Goal: Task Accomplishment & Management: Use online tool/utility

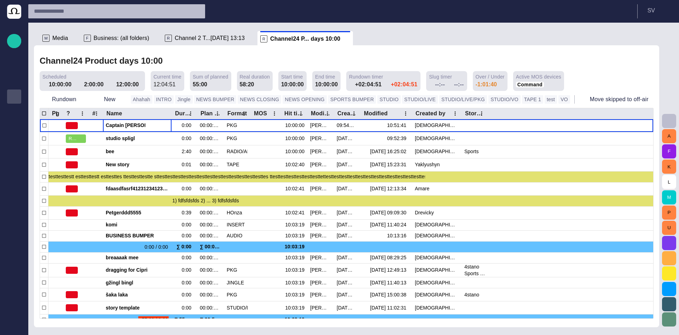
click at [14, 97] on p "Publishing queue" at bounding box center [14, 95] width 8 height 7
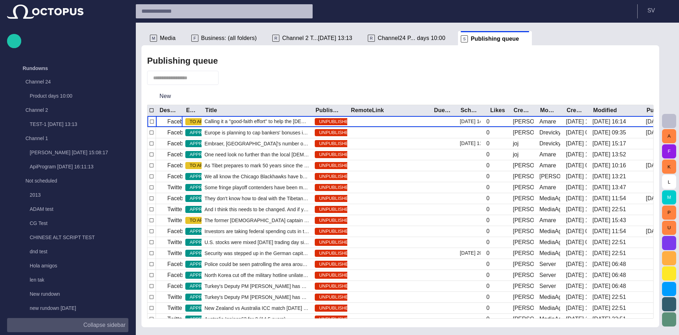
click at [102, 319] on button "Collapse sidebar" at bounding box center [67, 325] width 121 height 14
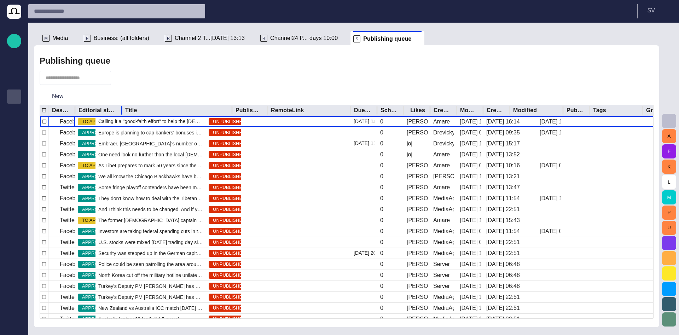
drag, startPoint x: 94, startPoint y: 111, endPoint x: 122, endPoint y: 111, distance: 27.6
click at [122, 111] on div at bounding box center [122, 110] width 4 height 11
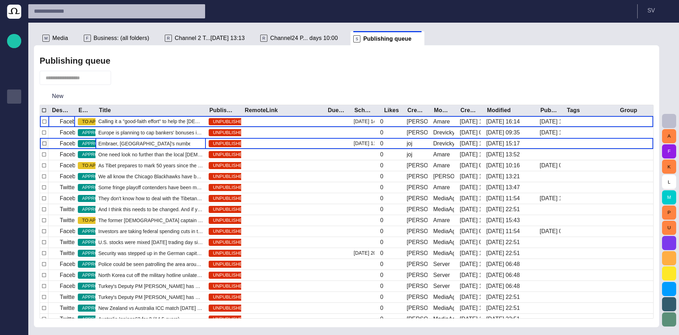
click at [121, 145] on span "Embraer, [GEOGRAPHIC_DATA]'s number one exporter of manufactured goods," at bounding box center [150, 143] width 105 height 7
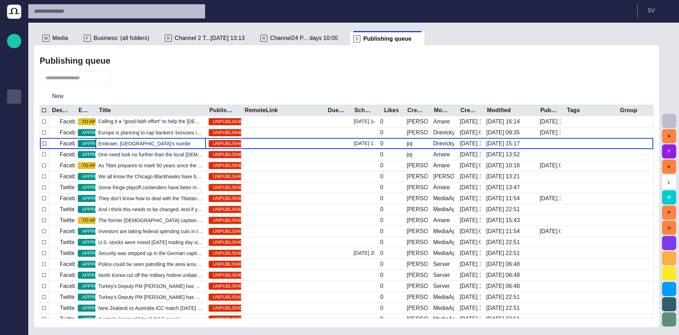
click at [120, 145] on span "Embraer, [GEOGRAPHIC_DATA]'s number one exporter of manufactured goods," at bounding box center [150, 143] width 105 height 7
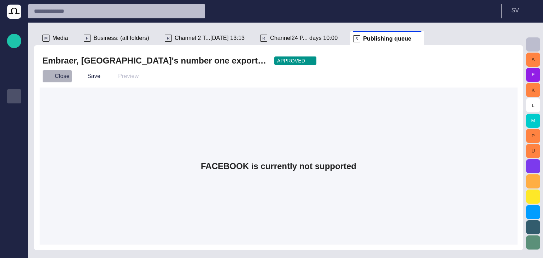
click at [58, 80] on button "Close" at bounding box center [57, 76] width 30 height 13
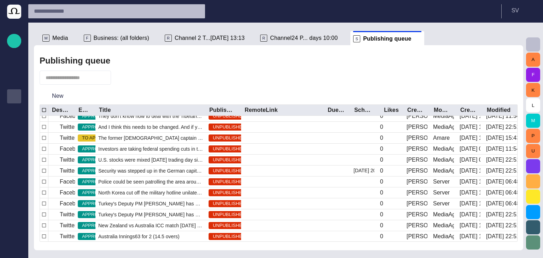
scroll to position [75, 0]
drag, startPoint x: 95, startPoint y: 107, endPoint x: 141, endPoint y: 107, distance: 45.9
click at [141, 107] on div "Destination Editorial status Title Publishing status RemoteLink Due date Schedu…" at bounding box center [341, 110] width 603 height 11
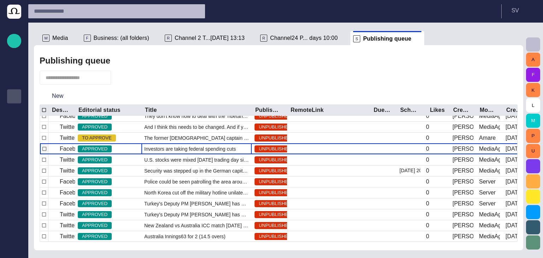
click at [180, 154] on div "Investors are taking federal spending cuts in the [GEOGRAPHIC_DATA] in stride." at bounding box center [196, 149] width 110 height 11
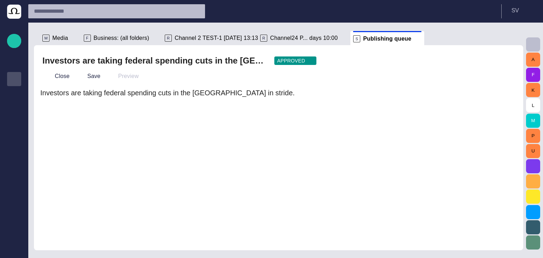
scroll to position [17, 0]
click at [60, 73] on button "Close" at bounding box center [57, 76] width 30 height 13
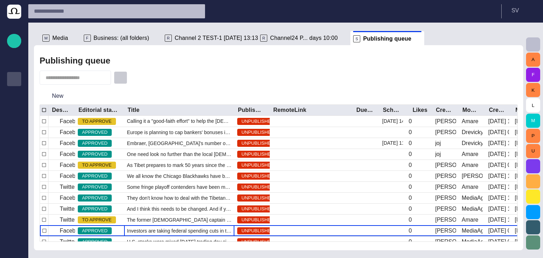
click at [124, 81] on span "button" at bounding box center [120, 77] width 7 height 7
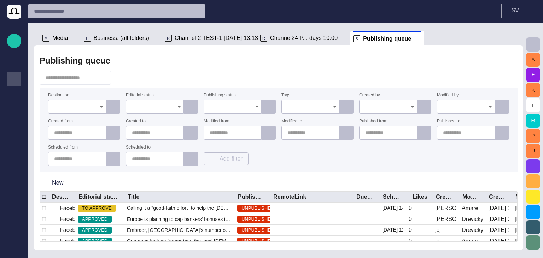
click at [87, 108] on input "Destination" at bounding box center [74, 106] width 41 height 7
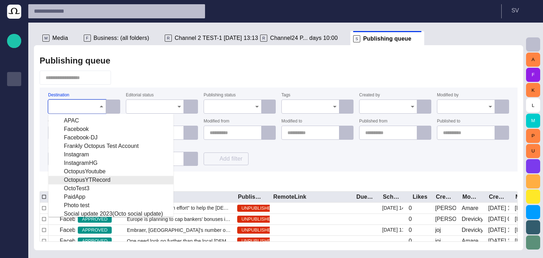
scroll to position [140, 0]
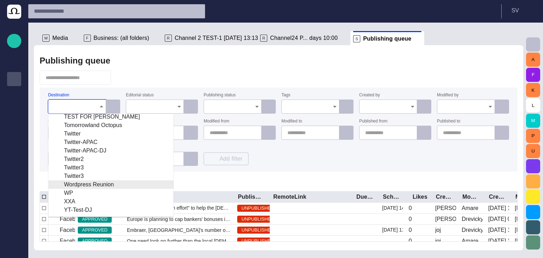
click at [95, 186] on div "Wordpress Reunion" at bounding box center [111, 185] width 114 height 8
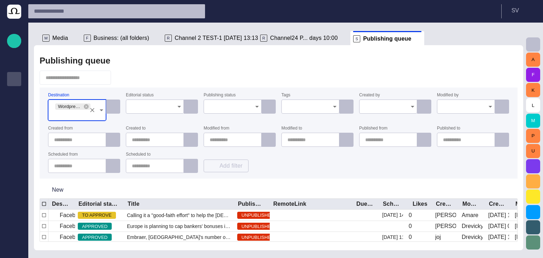
click at [176, 53] on div "Publishing queue Destination Wordpress Reunion Editorial status Publishing stat…" at bounding box center [278, 147] width 489 height 205
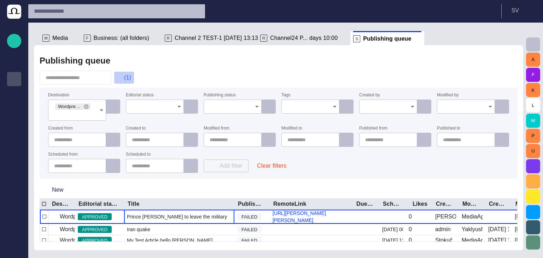
click at [132, 72] on button "(1)" at bounding box center [124, 77] width 20 height 13
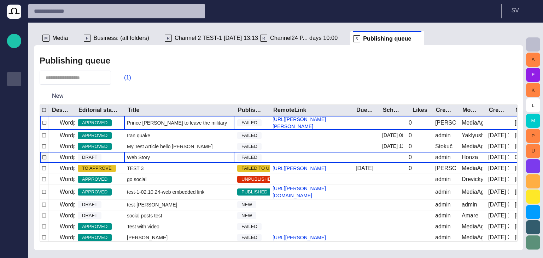
click at [159, 163] on div "Web Story" at bounding box center [179, 157] width 110 height 11
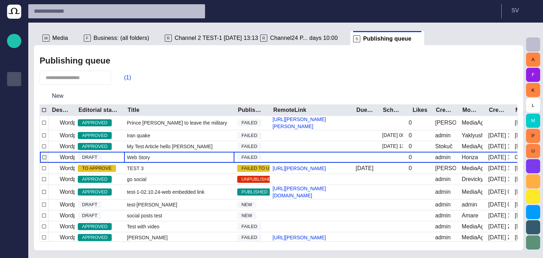
click at [159, 163] on div "Web Story" at bounding box center [179, 157] width 110 height 11
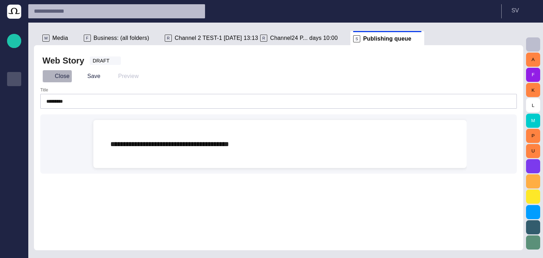
click at [56, 79] on button "Close" at bounding box center [57, 76] width 30 height 13
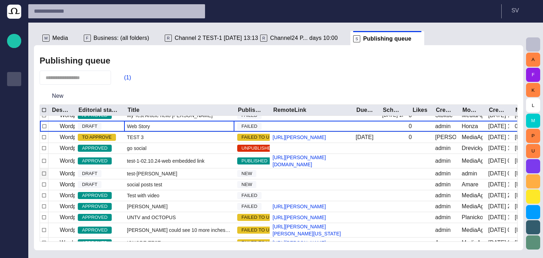
scroll to position [35, 0]
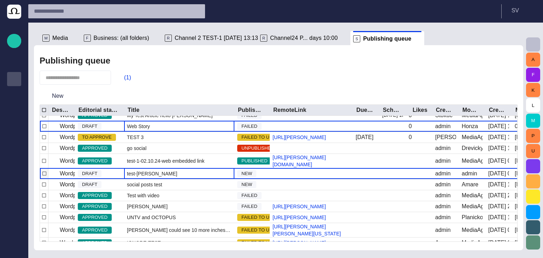
click at [155, 179] on div "test-[PERSON_NAME]" at bounding box center [179, 174] width 110 height 11
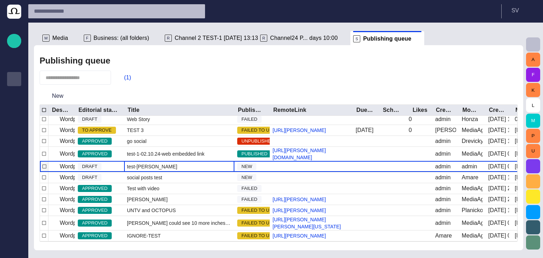
click at [155, 172] on div "test-[PERSON_NAME]" at bounding box center [179, 167] width 110 height 11
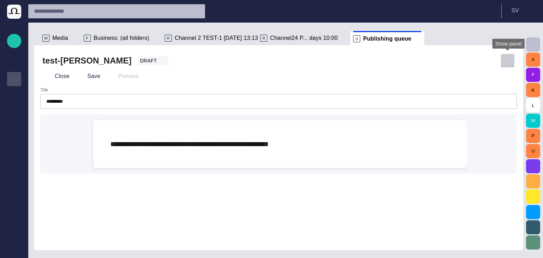
click at [512, 58] on button "button" at bounding box center [507, 61] width 14 height 14
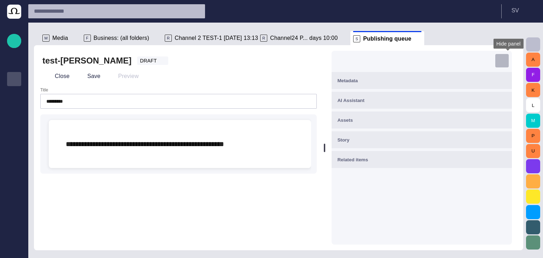
click at [509, 58] on button "button" at bounding box center [502, 61] width 14 height 14
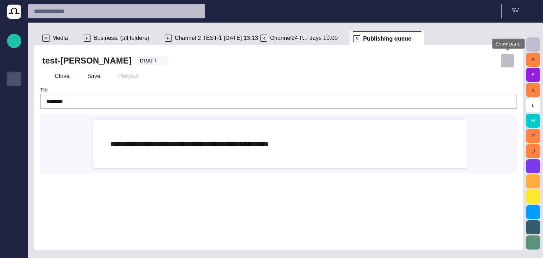
click at [512, 58] on button "button" at bounding box center [507, 61] width 14 height 14
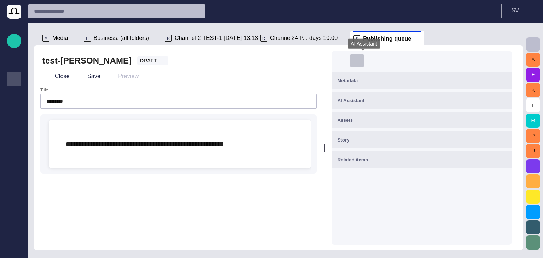
click at [360, 65] on button "button" at bounding box center [357, 61] width 14 height 14
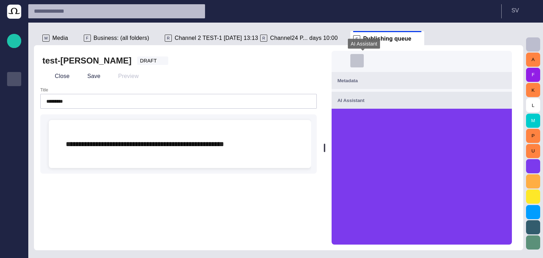
click at [360, 65] on button "button" at bounding box center [357, 61] width 14 height 14
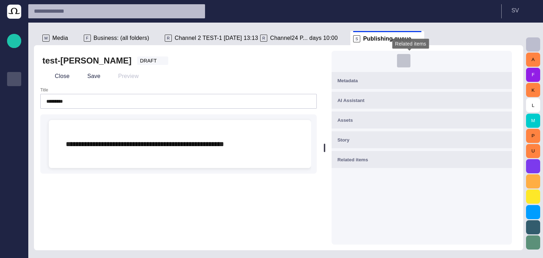
click at [406, 62] on span "button" at bounding box center [403, 60] width 7 height 7
click at [504, 60] on span "button" at bounding box center [501, 60] width 7 height 7
